Goal: Task Accomplishment & Management: Manage account settings

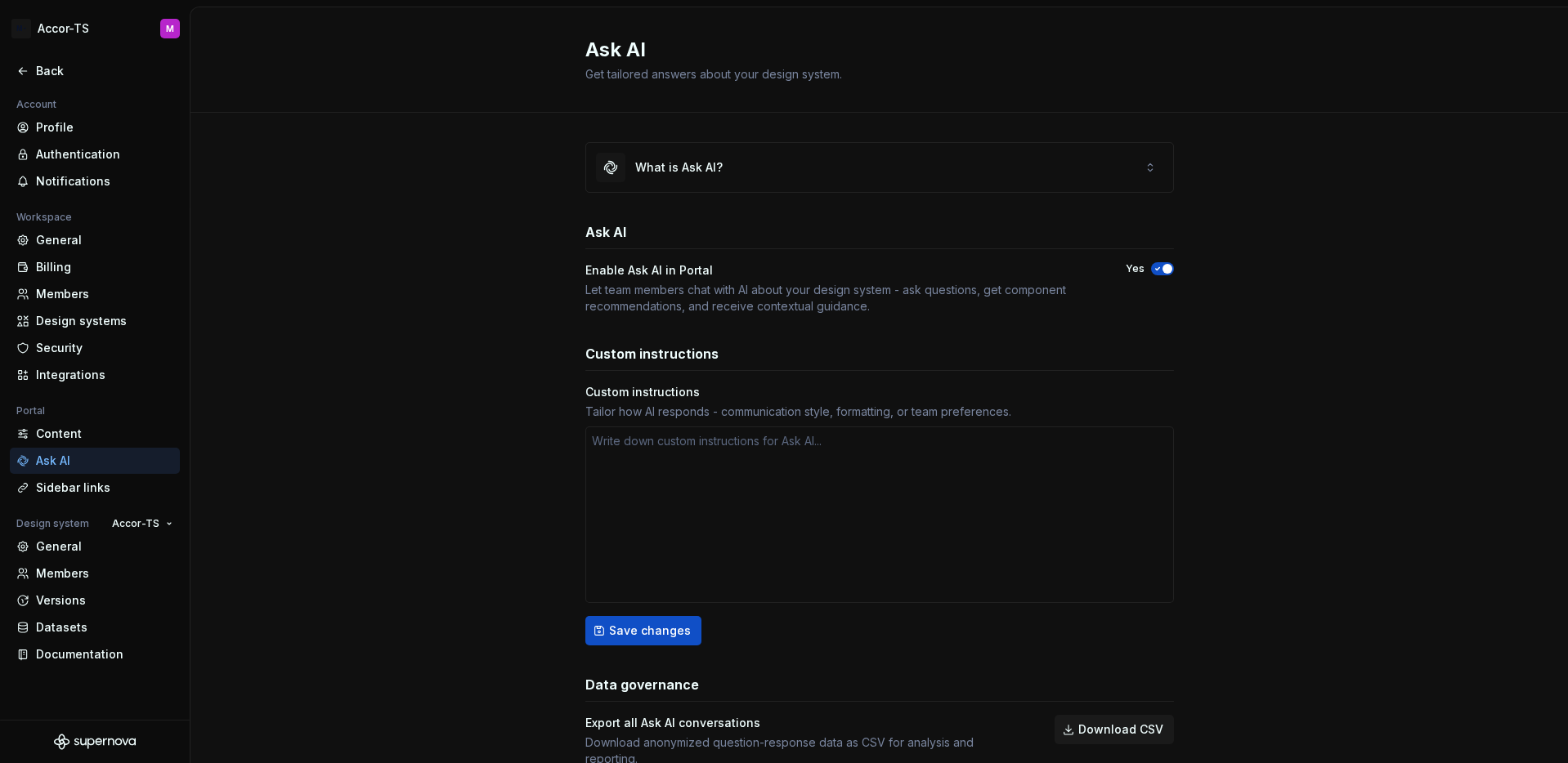
click at [61, 696] on div "Account Profile Authentication Notifications Workspace General Billing Members …" at bounding box center [95, 407] width 190 height 625
type textarea "*"
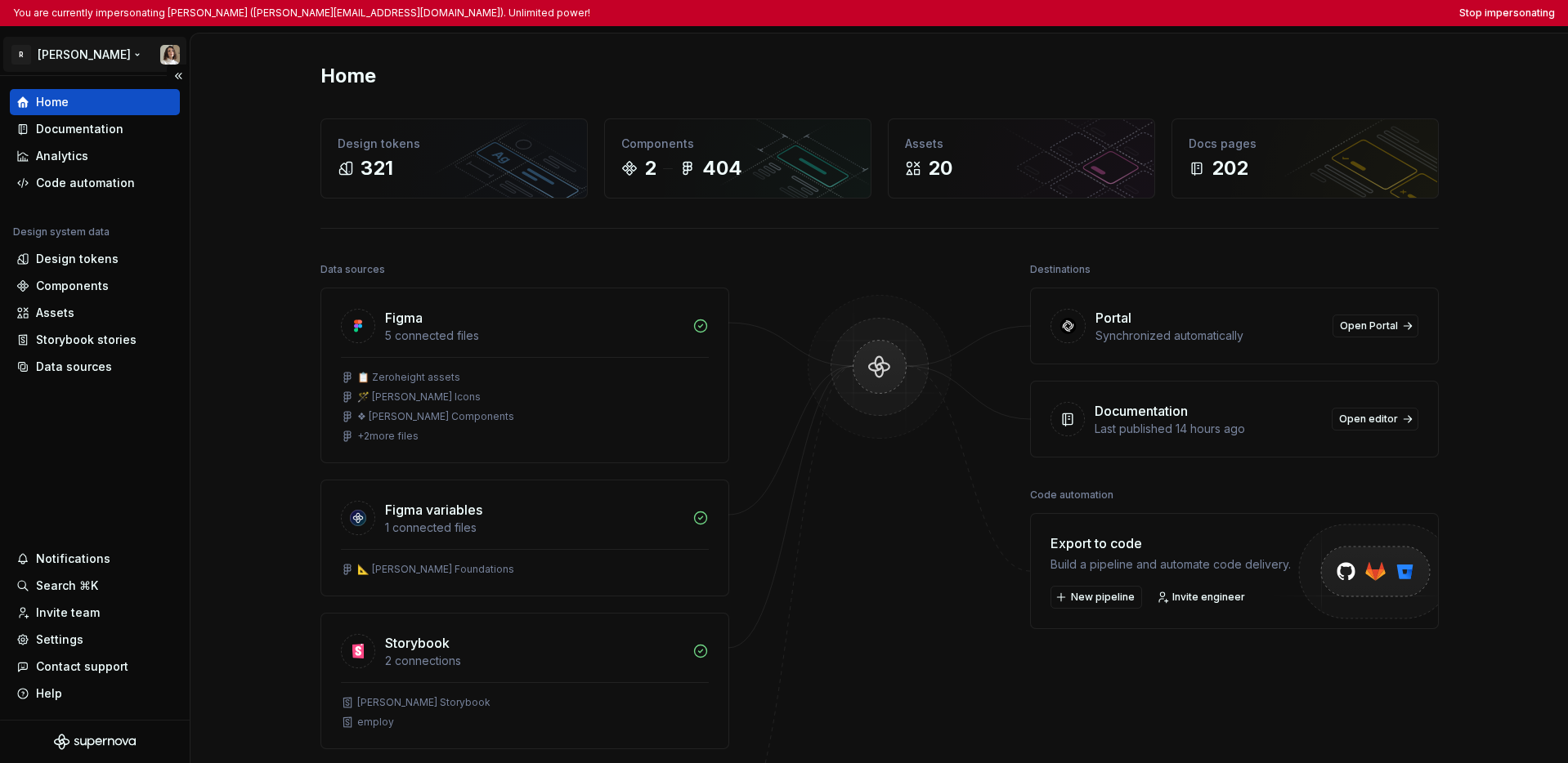
click at [74, 54] on html "You are currently impersonating [PERSON_NAME] ([PERSON_NAME][EMAIL_ADDRESS][DOM…" at bounding box center [784, 381] width 1568 height 763
click at [97, 411] on html "You are currently impersonating Sandrina pereira (sandrina@remote.com). Unlimit…" at bounding box center [784, 381] width 1568 height 763
click at [82, 637] on div "Settings" at bounding box center [95, 640] width 157 height 17
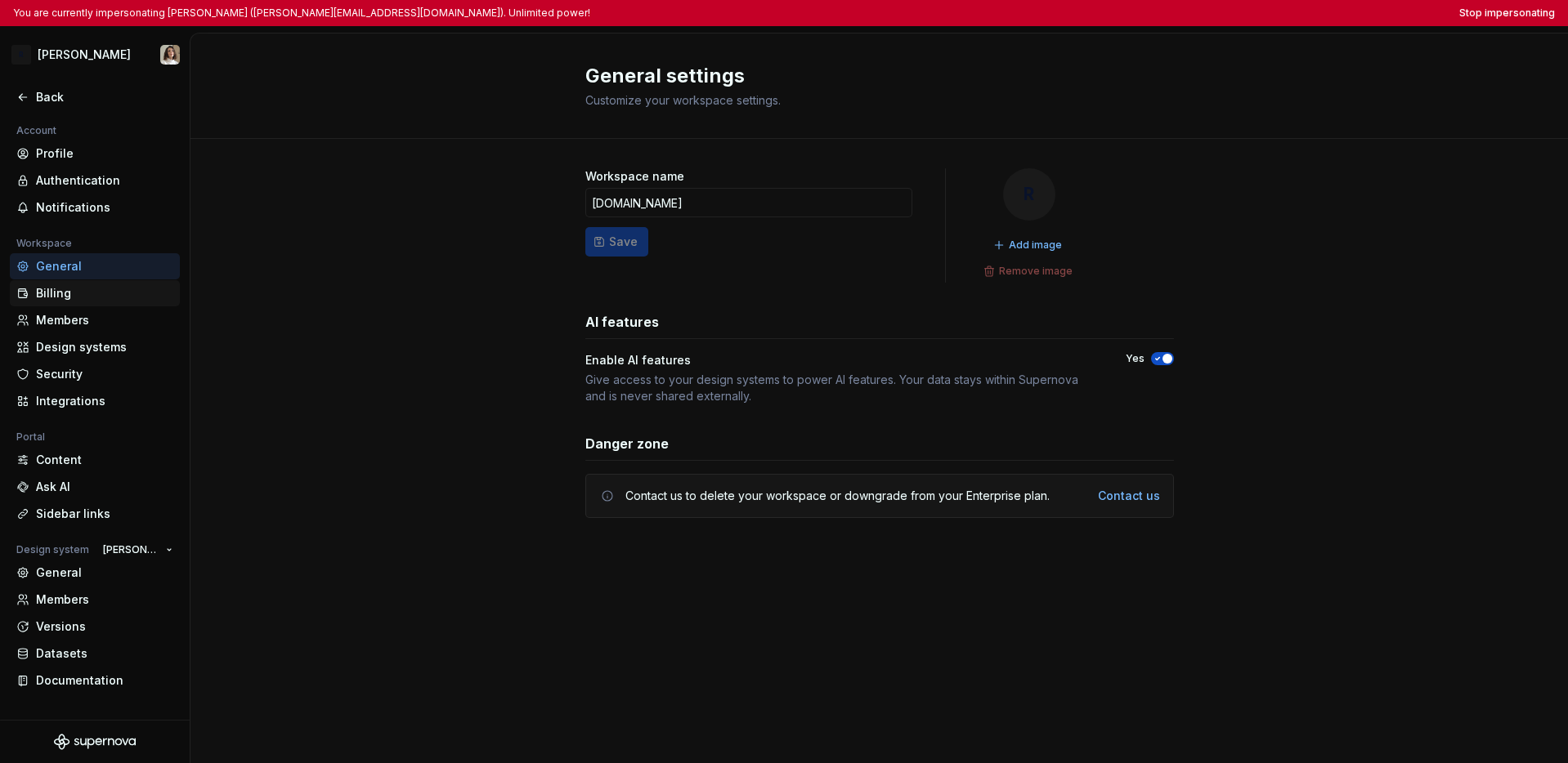
click at [68, 295] on div "Billing" at bounding box center [104, 294] width 137 height 17
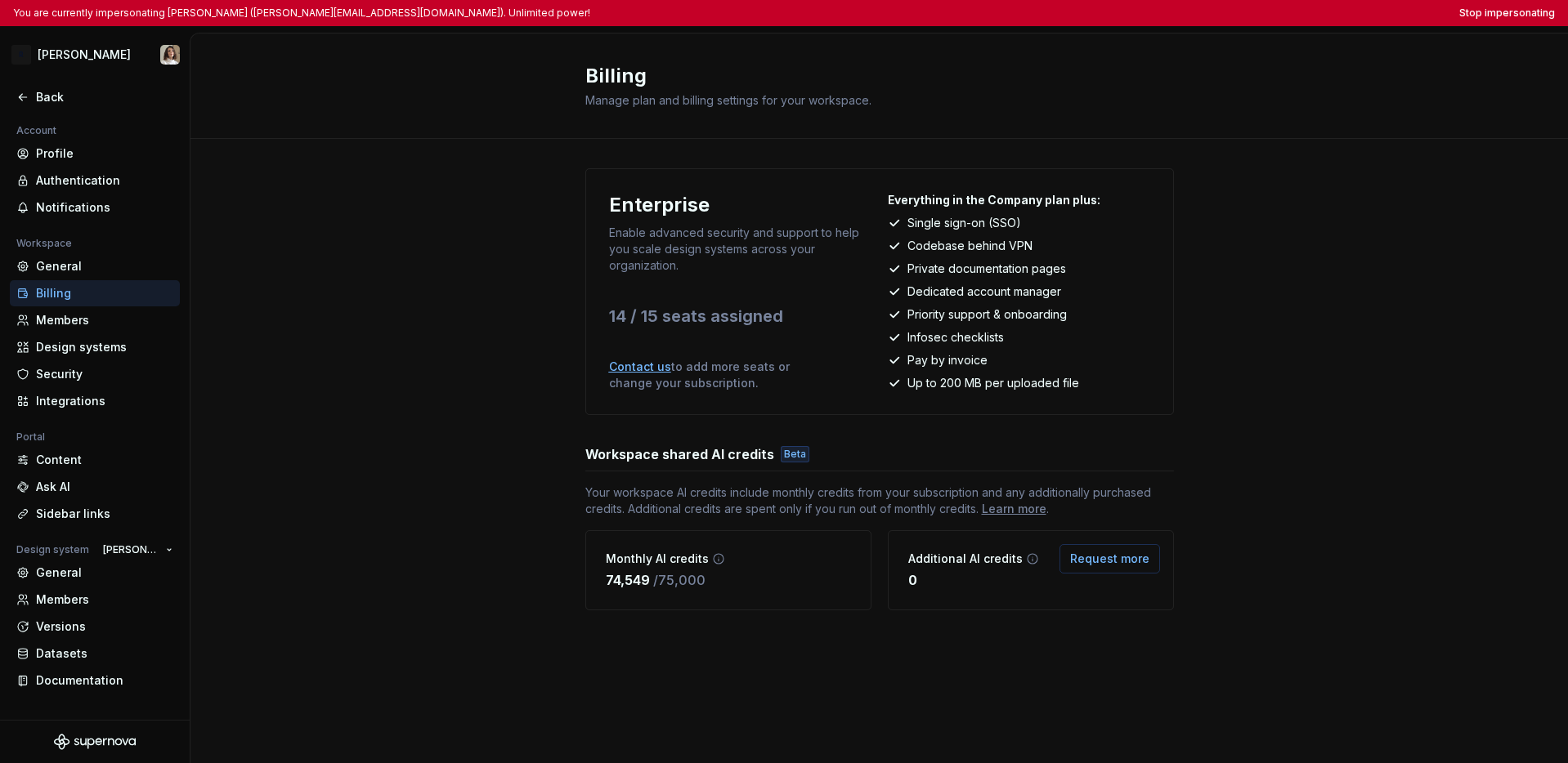
click at [320, 307] on div "Enterprise Enable advanced security and support to help you scale design system…" at bounding box center [879, 405] width 1377 height 533
